Goal: Download file/media

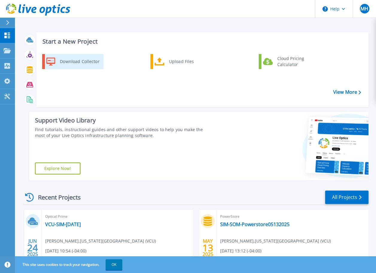
click at [92, 62] on div "Download Collector" at bounding box center [79, 62] width 45 height 12
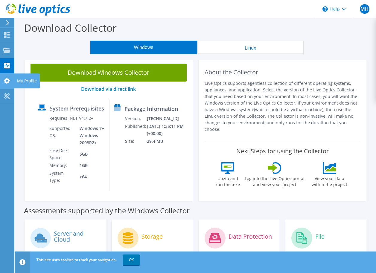
click at [6, 83] on icon at bounding box center [6, 81] width 7 height 6
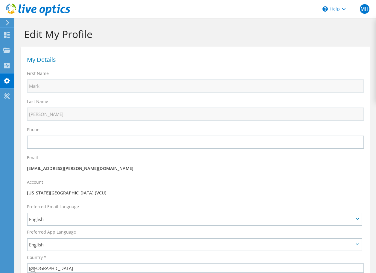
select select "224"
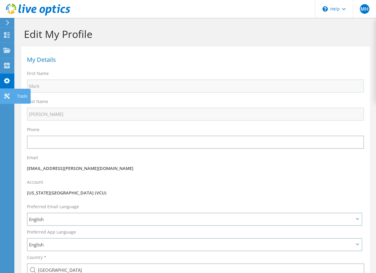
click at [8, 98] on use at bounding box center [7, 96] width 6 height 6
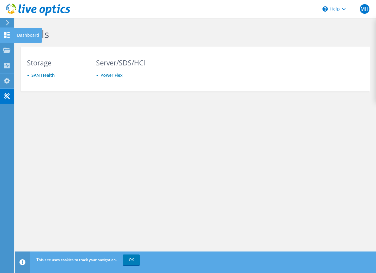
click at [6, 32] on use at bounding box center [7, 35] width 6 height 6
